Goal: Navigation & Orientation: Find specific page/section

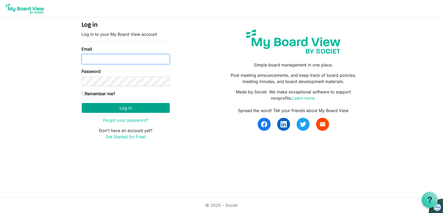
type input "[EMAIL_ADDRESS][DOMAIN_NAME]"
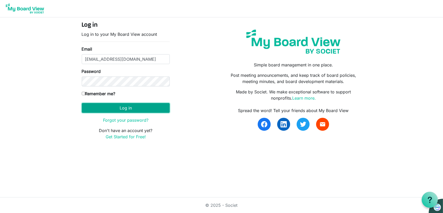
click at [131, 108] on button "Log in" at bounding box center [126, 108] width 88 height 10
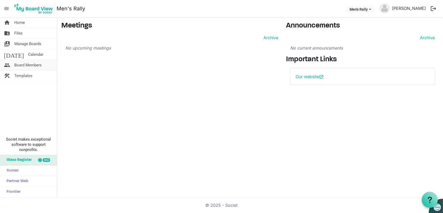
click at [22, 67] on span "Board Members" at bounding box center [28, 65] width 28 height 10
